Goal: Task Accomplishment & Management: Use online tool/utility

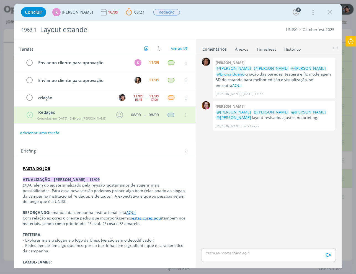
click at [35, 171] on strong "PASTA DO JOB" at bounding box center [36, 168] width 27 height 5
click at [48, 180] on link "[URL][DOMAIN_NAME]" at bounding box center [59, 179] width 42 height 7
click at [229, 225] on div "0 [PERSON_NAME] @[PERSON_NAME] @[PERSON_NAME] @[PERSON_NAME] @[PERSON_NAME] cri…" at bounding box center [268, 151] width 139 height 191
click at [355, 42] on icon at bounding box center [351, 41] width 10 height 11
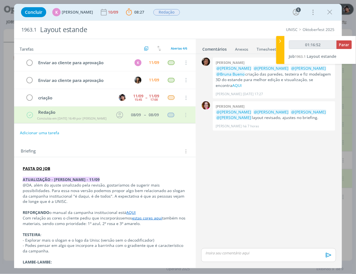
type input "01:16:53"
click at [223, 250] on div "dialog" at bounding box center [268, 256] width 135 height 14
click at [330, 258] on icon "dialog" at bounding box center [328, 257] width 6 height 5
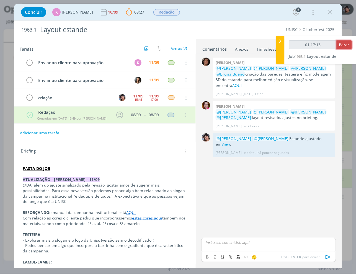
click at [347, 47] on button "Parar" at bounding box center [344, 44] width 15 height 9
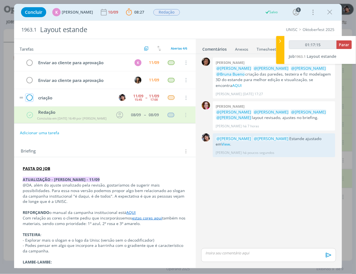
click at [27, 97] on icon "dialog" at bounding box center [29, 98] width 8 height 8
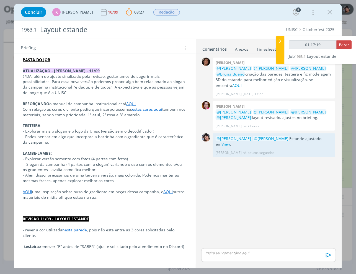
scroll to position [92, 0]
type input "01:18:00"
click at [337, 43] on input "01:18:00" at bounding box center [313, 44] width 48 height 9
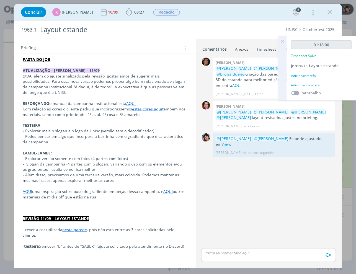
click at [315, 77] on div "Adicionar tarefa" at bounding box center [321, 75] width 61 height 5
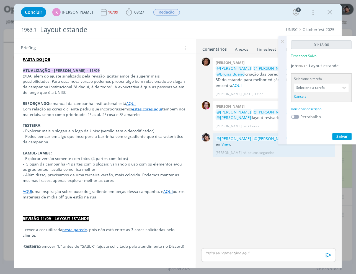
click at [313, 89] on input "Selecione a tarefa" at bounding box center [322, 88] width 55 height 8
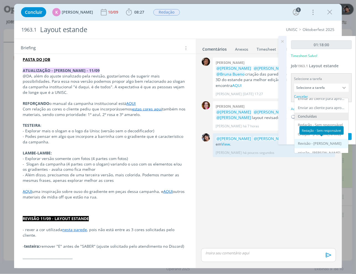
scroll to position [24, 0]
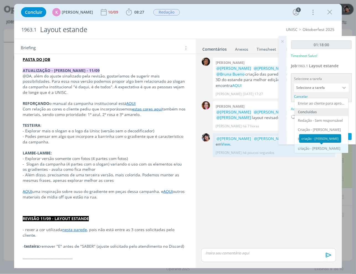
click at [314, 149] on div "criação - [PERSON_NAME]" at bounding box center [319, 149] width 42 height 4
type input "criação"
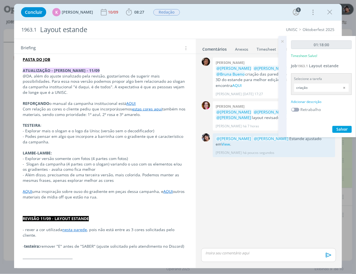
click at [310, 102] on div "Adicionar descrição" at bounding box center [321, 101] width 61 height 5
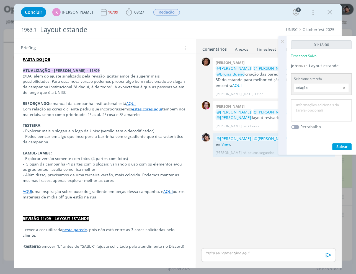
click at [317, 118] on textarea at bounding box center [322, 111] width 58 height 20
type textarea "Ajustes e novas versões"
drag, startPoint x: 341, startPoint y: 145, endPoint x: 349, endPoint y: 119, distance: 27.4
click at [341, 145] on span "Salvar" at bounding box center [342, 146] width 11 height 5
click at [329, 12] on icon "dialog" at bounding box center [330, 12] width 8 height 8
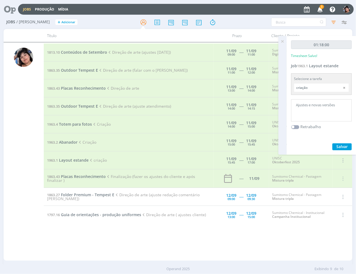
click at [321, 9] on icon "button" at bounding box center [321, 8] width 10 height 9
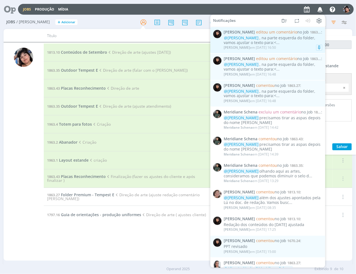
click at [299, 46] on div "[PERSON_NAME] em [DATE] 16:50" at bounding box center [273, 48] width 99 height 6
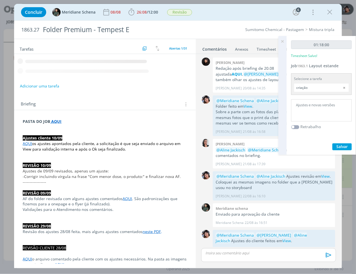
scroll to position [612, 0]
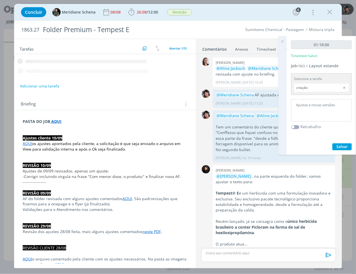
click at [244, 242] on p "O produto atua..." at bounding box center [274, 245] width 117 height 6
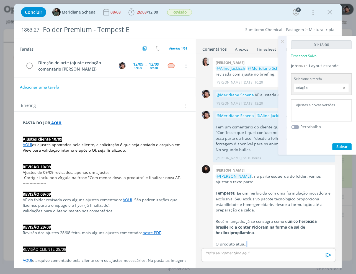
drag, startPoint x: 246, startPoint y: 234, endPoint x: 233, endPoint y: 230, distance: 13.2
click at [243, 242] on p "O produto atua..." at bounding box center [274, 245] width 117 height 6
click at [233, 242] on p "O produto atua..." at bounding box center [274, 245] width 117 height 6
click at [247, 242] on p "O produto atua..." at bounding box center [274, 245] width 117 height 6
click at [339, 146] on span "Salvar" at bounding box center [342, 146] width 11 height 5
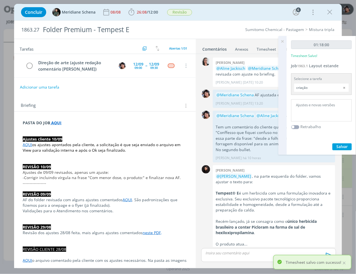
click at [283, 38] on icon at bounding box center [283, 41] width 10 height 11
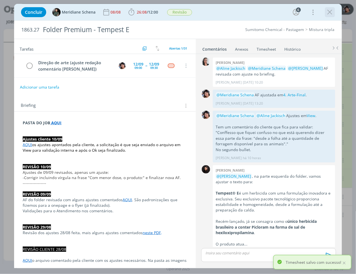
click at [328, 11] on icon "dialog" at bounding box center [330, 12] width 8 height 8
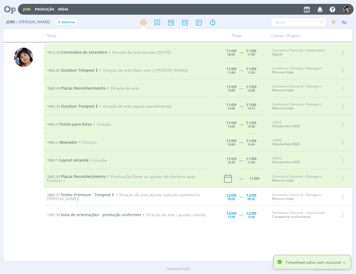
click at [14, 10] on icon at bounding box center [7, 9] width 11 height 11
